Goal: Information Seeking & Learning: Find specific fact

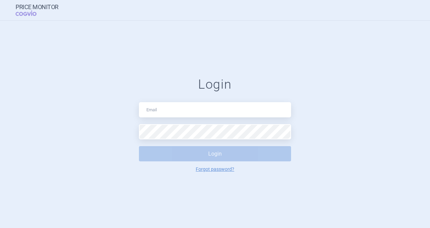
type input "[PERSON_NAME][EMAIL_ADDRESS][DOMAIN_NAME]"
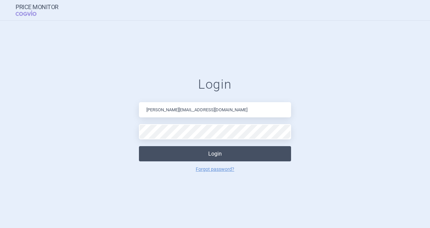
click at [213, 155] on button "Login" at bounding box center [215, 153] width 152 height 15
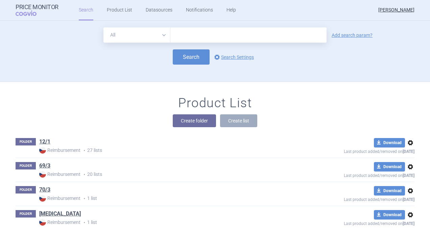
drag, startPoint x: 191, startPoint y: 37, endPoint x: 207, endPoint y: 28, distance: 18.2
click at [191, 37] on input "text" at bounding box center [248, 34] width 156 height 15
type input "beyfortus"
click button "Search" at bounding box center [191, 56] width 37 height 15
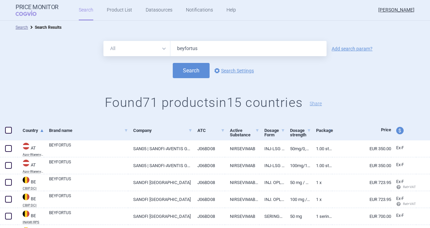
drag, startPoint x: 187, startPoint y: 53, endPoint x: 148, endPoint y: 55, distance: 38.9
click at [148, 55] on div "All Brand Name ATC Company Active Substance Country Newer than beyfortus" at bounding box center [214, 48] width 223 height 15
type input "efluelda"
click at [173, 63] on button "Search" at bounding box center [191, 70] width 37 height 15
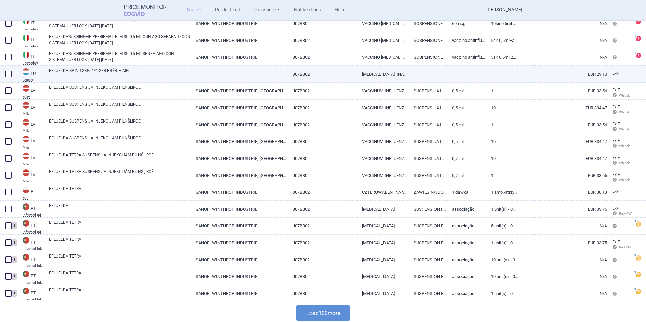
scroll to position [1530, 0]
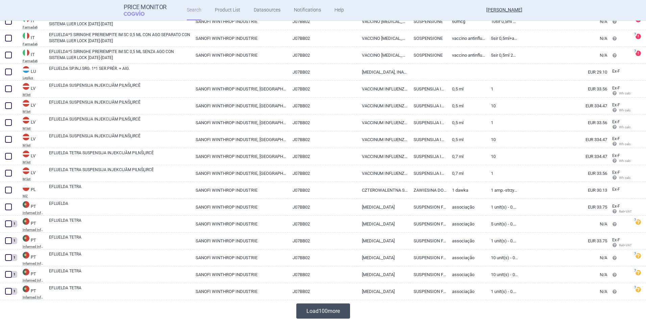
click at [310, 228] on button "Load 100 more" at bounding box center [323, 311] width 54 height 15
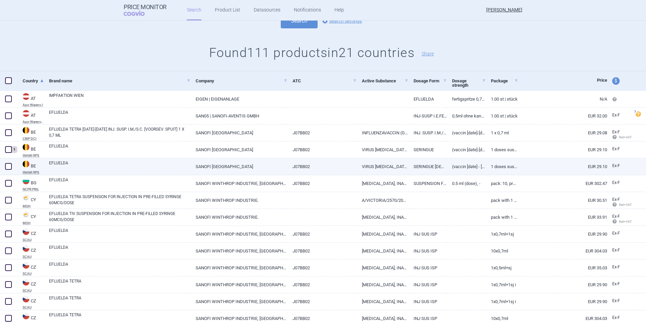
scroll to position [71, 0]
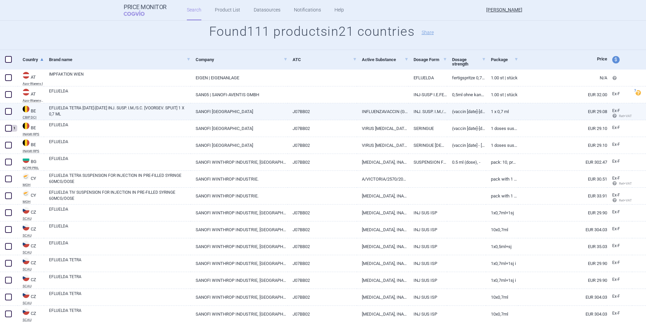
click at [430, 113] on link "EUR 29.08" at bounding box center [563, 111] width 89 height 17
select select "EUR"
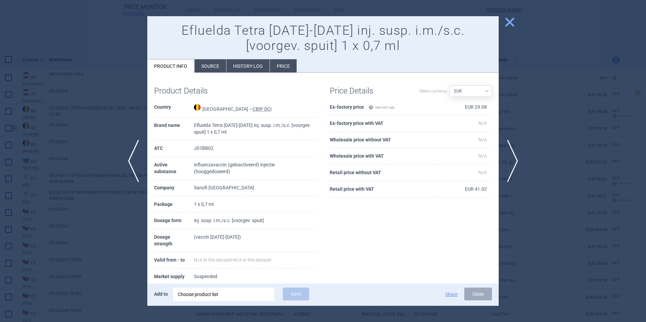
click at [200, 68] on li "Source" at bounding box center [210, 65] width 31 height 13
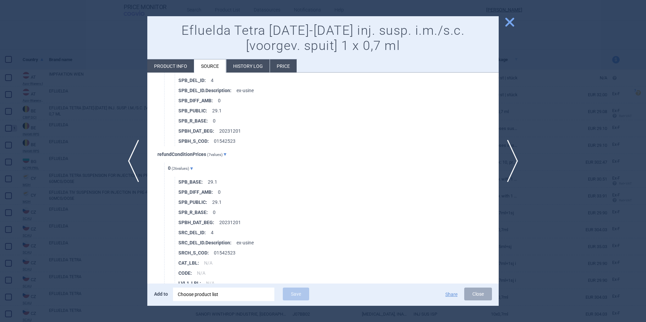
scroll to position [1386, 0]
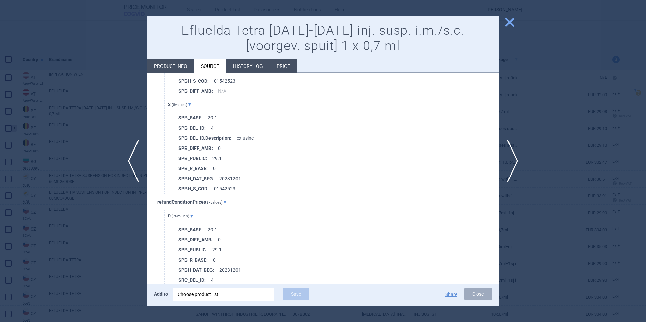
click at [246, 62] on li "History log" at bounding box center [247, 65] width 43 height 13
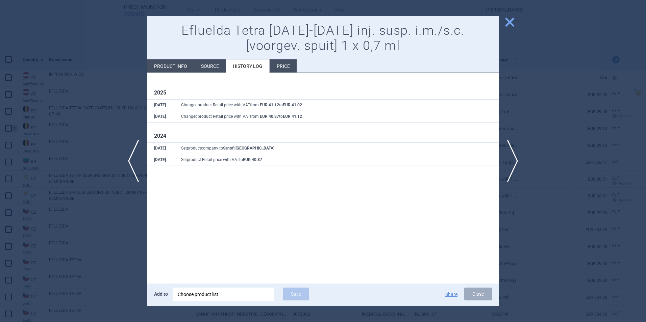
click at [282, 66] on li "Price" at bounding box center [283, 65] width 27 height 13
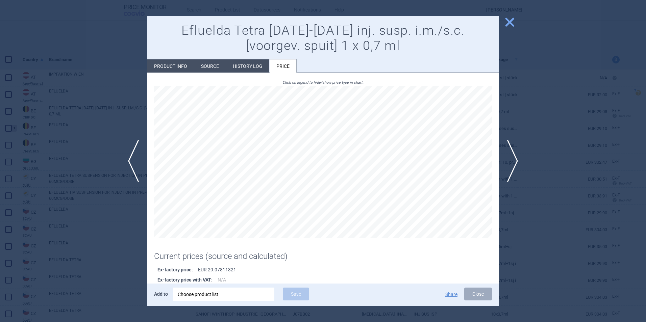
click at [180, 67] on li "Product info" at bounding box center [170, 65] width 47 height 13
select select "EUR"
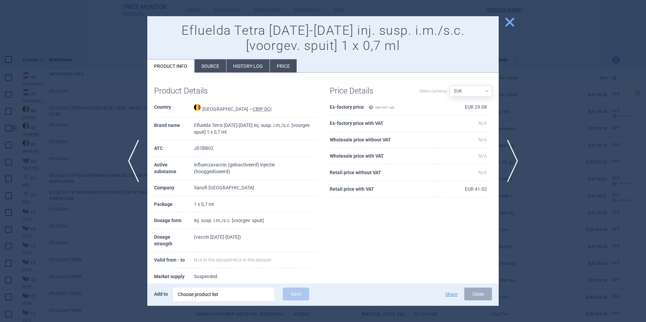
click at [374, 107] on span "Ret+VAT calc" at bounding box center [382, 108] width 26 height 4
click at [370, 107] on span at bounding box center [371, 107] width 5 height 5
click at [213, 64] on li "Source" at bounding box center [210, 65] width 31 height 13
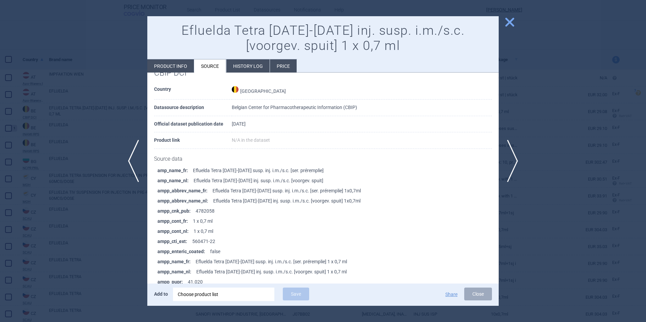
scroll to position [34, 0]
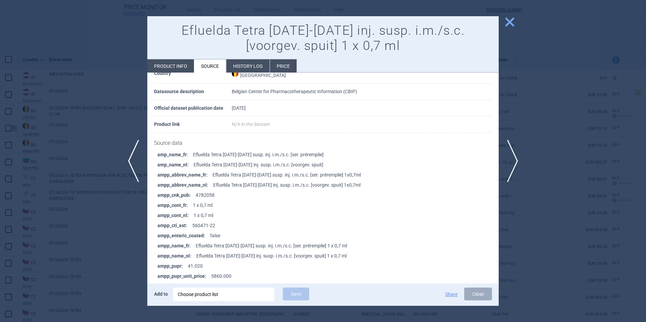
click at [430, 20] on span "close" at bounding box center [510, 22] width 12 height 12
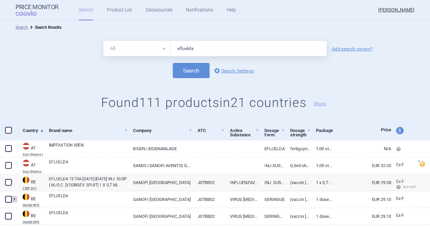
click at [204, 44] on input "efluelda" at bounding box center [248, 48] width 156 height 15
type input "e"
type input "[MEDICAL_DATA]"
click at [173, 63] on button "Search" at bounding box center [191, 70] width 37 height 15
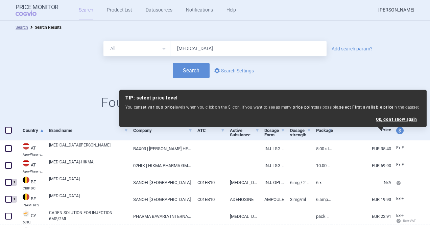
click at [86, 72] on div "Search options Search Settings" at bounding box center [215, 70] width 430 height 15
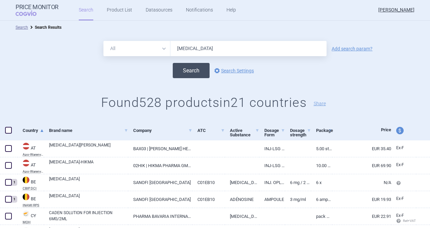
click at [182, 74] on button "Search" at bounding box center [191, 70] width 37 height 15
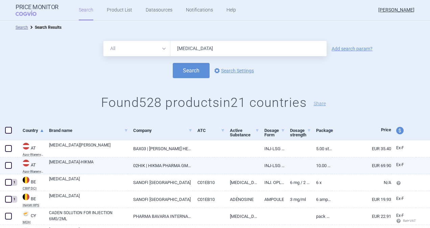
scroll to position [34, 0]
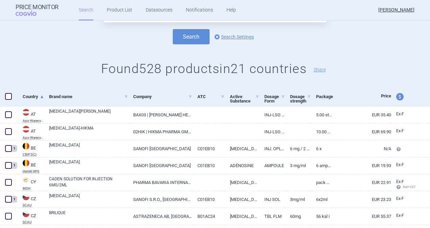
click at [396, 97] on span "price and currency" at bounding box center [399, 96] width 7 height 7
select select "ex-factory"
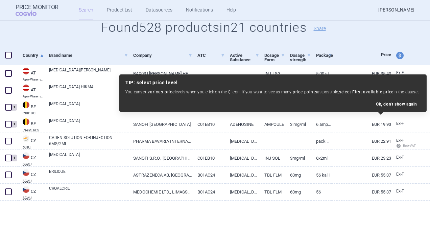
scroll to position [0, 0]
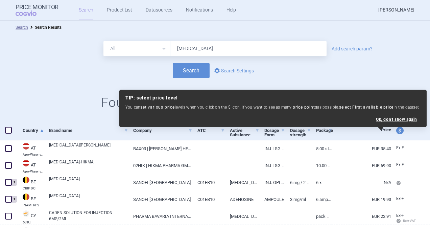
click at [390, 74] on div "Search options Search Settings" at bounding box center [215, 70] width 430 height 15
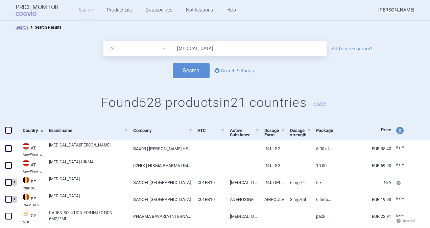
click at [396, 130] on span "price and currency" at bounding box center [399, 130] width 7 height 7
select select "ex-factory"
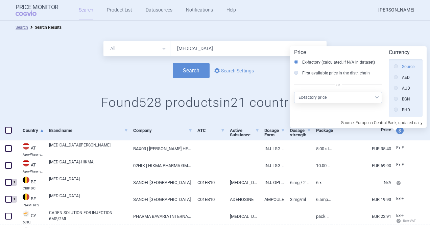
click at [407, 68] on label "Source" at bounding box center [404, 66] width 21 height 7
click at [401, 68] on input "Source" at bounding box center [397, 67] width 7 height 7
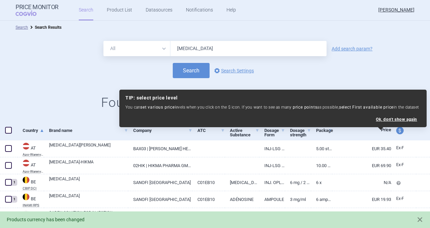
click at [384, 49] on div "All Brand Name ATC Company Active Substance Country Newer than [MEDICAL_DATA] A…" at bounding box center [215, 48] width 430 height 15
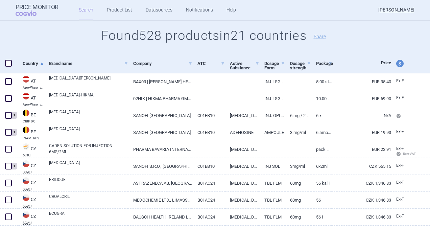
scroll to position [68, 0]
